Goal: Task Accomplishment & Management: Manage account settings

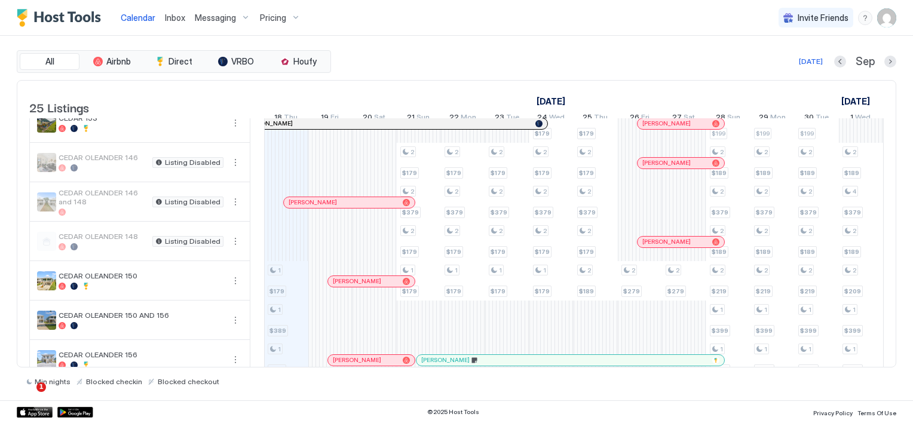
scroll to position [358, 0]
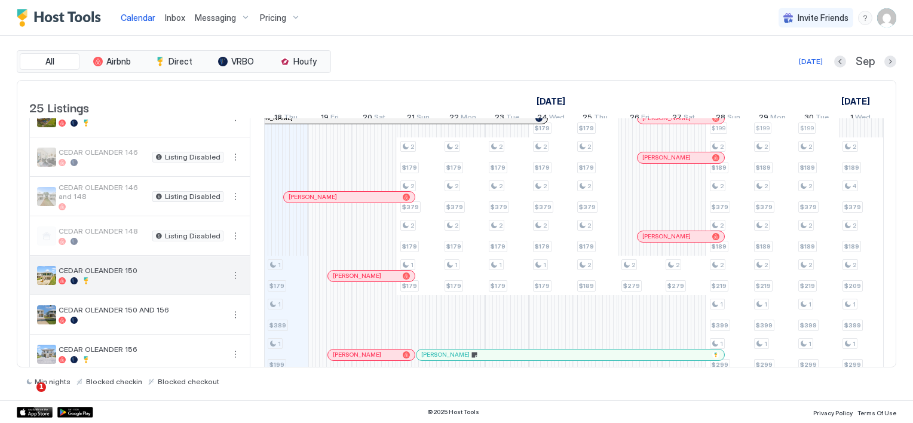
click at [238, 283] on button "More options" at bounding box center [235, 275] width 14 height 14
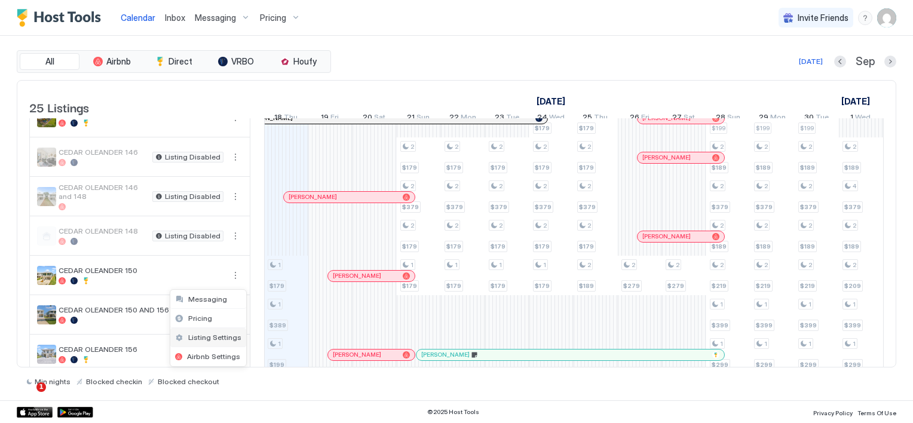
click at [224, 336] on span "Listing Settings" at bounding box center [214, 337] width 53 height 9
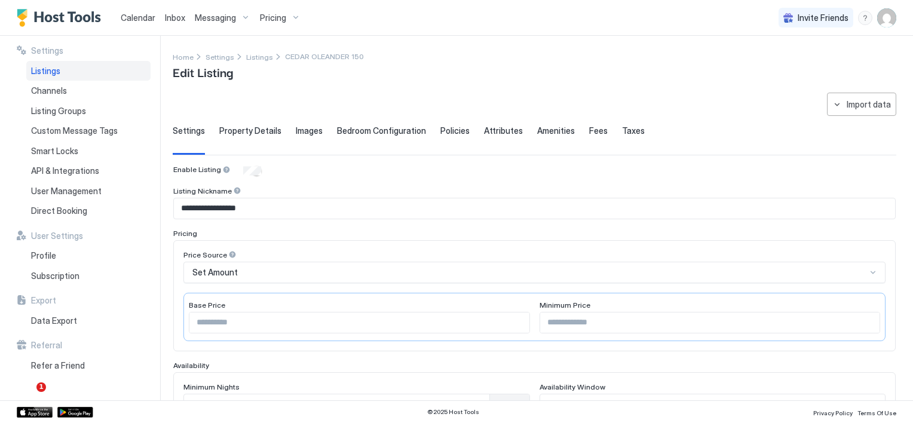
click at [56, 73] on span "Listings" at bounding box center [45, 71] width 29 height 11
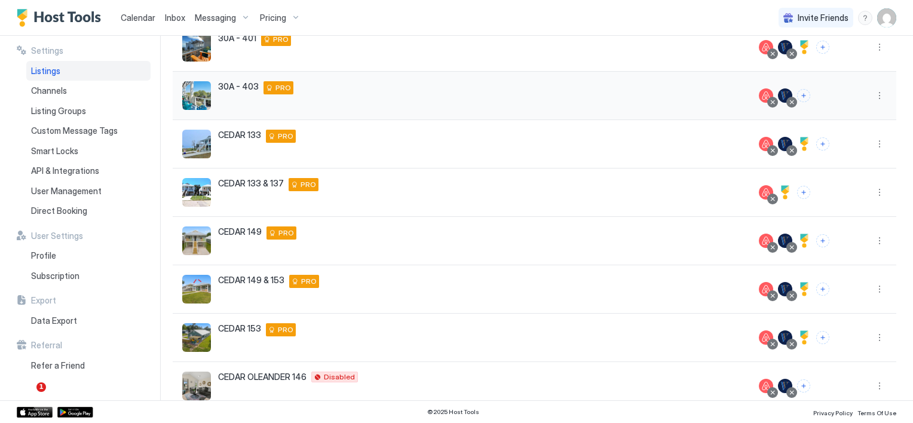
scroll to position [274, 0]
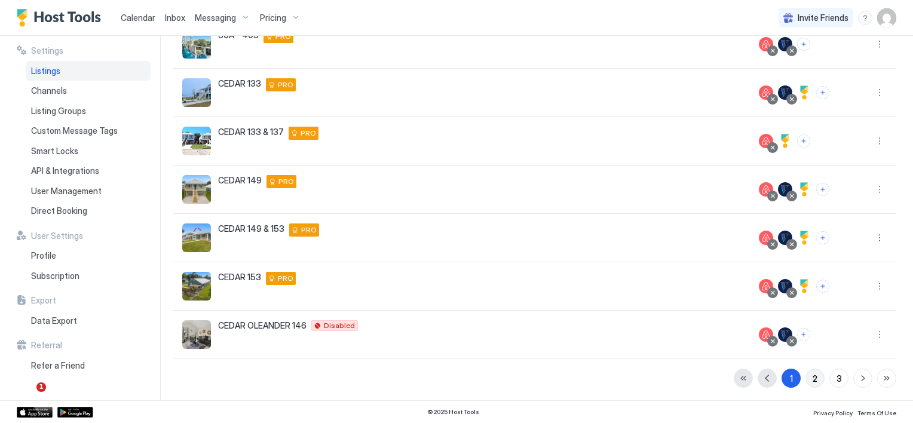
click at [805, 375] on button "2" at bounding box center [814, 378] width 19 height 19
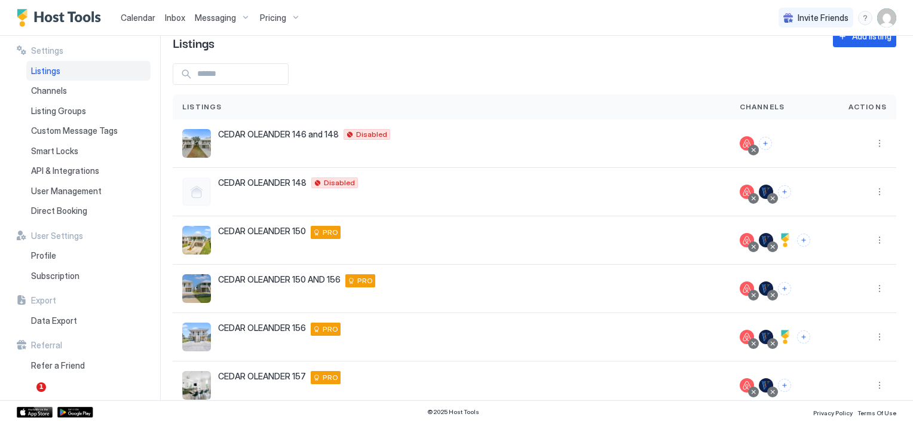
scroll to position [0, 0]
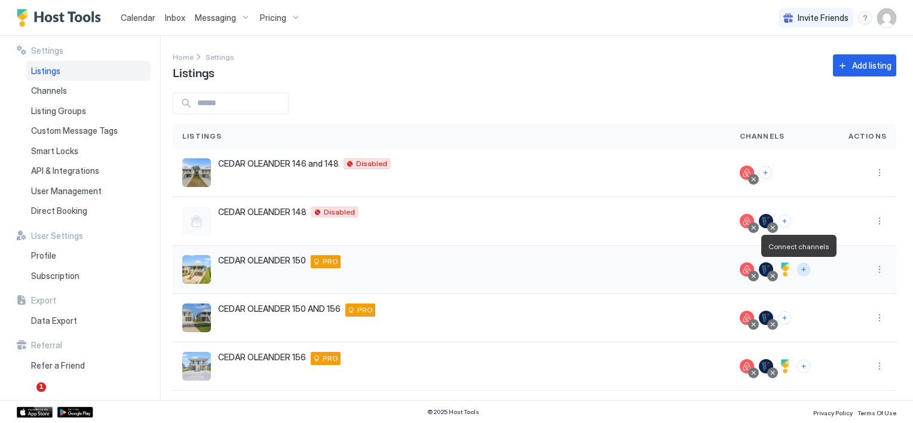
click at [800, 268] on button "Connect channels" at bounding box center [803, 269] width 13 height 13
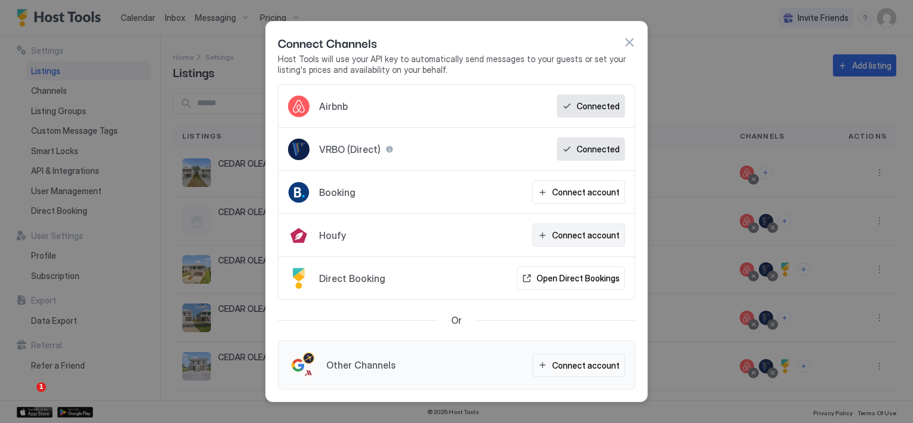
click at [567, 235] on div "Connect account" at bounding box center [586, 235] width 68 height 13
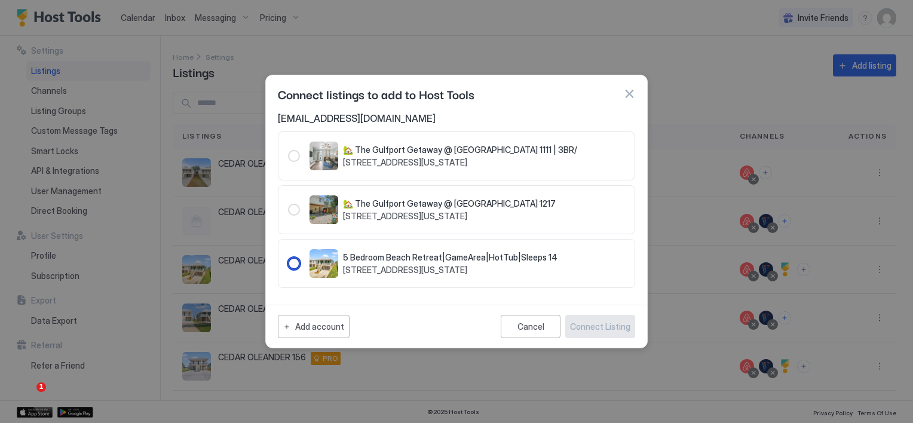
click at [288, 264] on div "238760" at bounding box center [294, 264] width 12 height 12
click at [604, 331] on div "Connect Listing" at bounding box center [600, 326] width 60 height 13
